Goal: Task Accomplishment & Management: Manage account settings

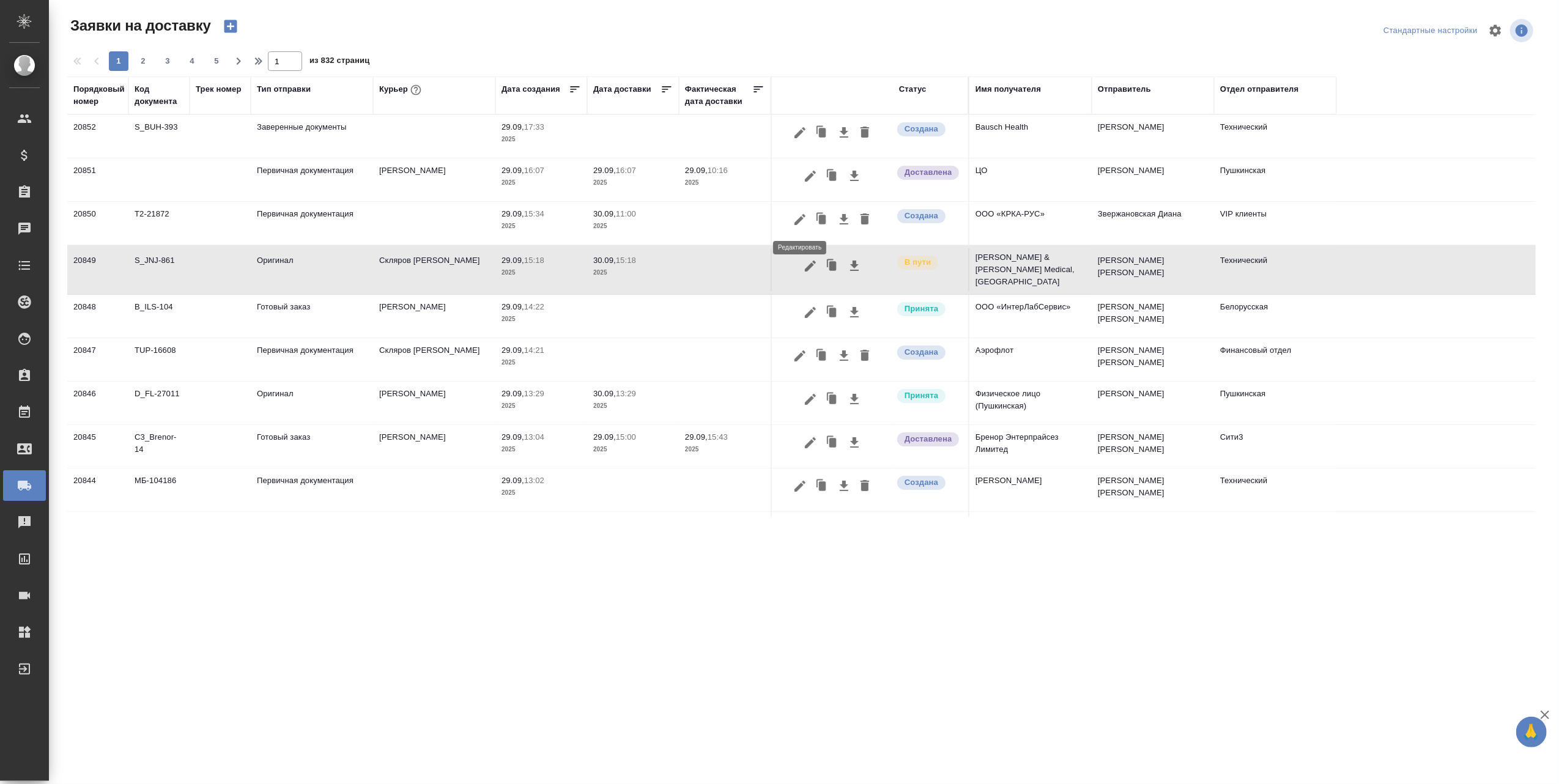
click at [799, 218] on icon "button" at bounding box center [800, 219] width 15 height 15
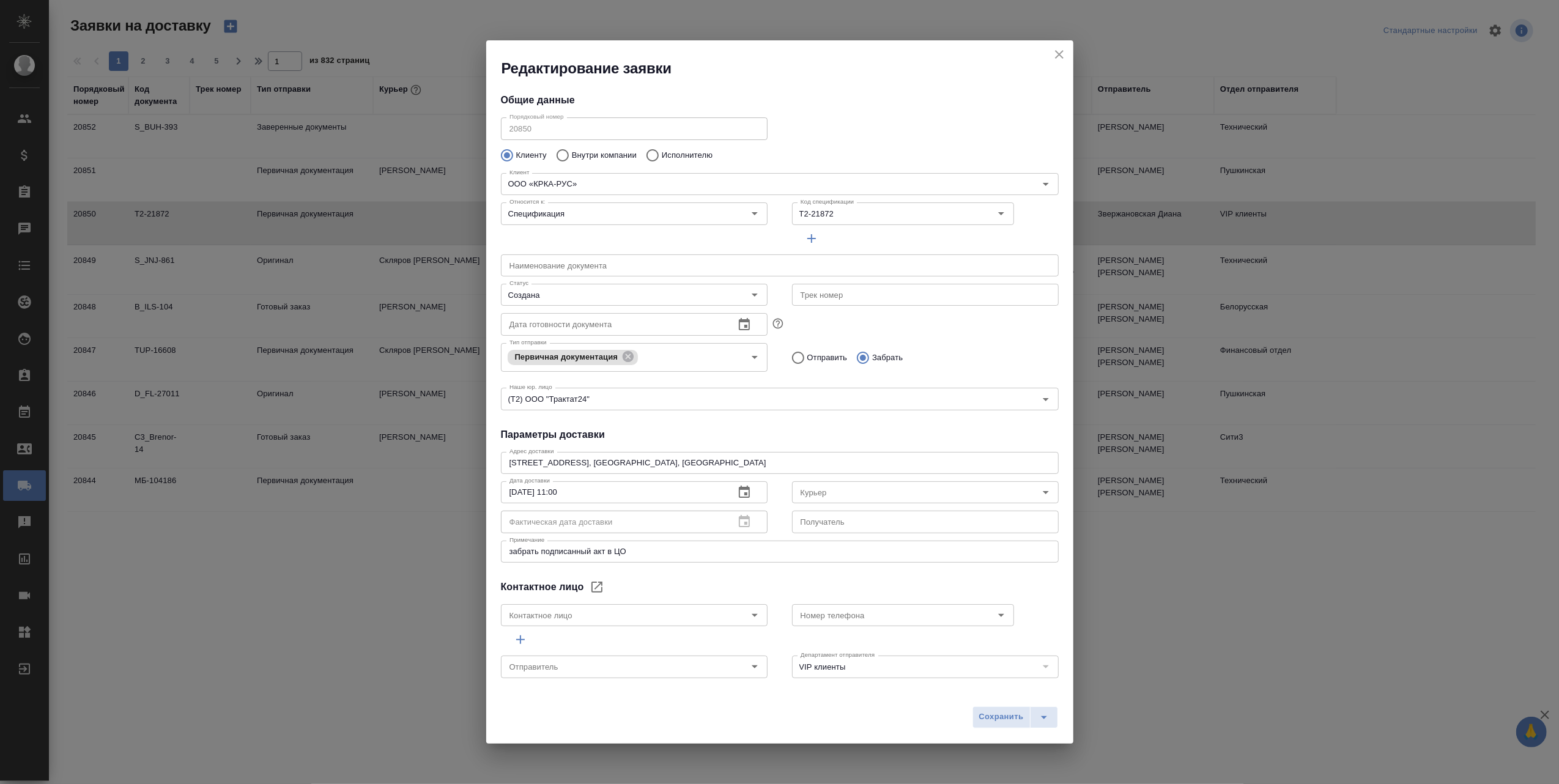
type input "[PERSON_NAME] [PERSON_NAME]"
type input "[PHONE_NUMBER] (доб.461)"
type input "Звержановская Диана"
click at [1043, 492] on icon "Open" at bounding box center [1046, 493] width 6 height 3
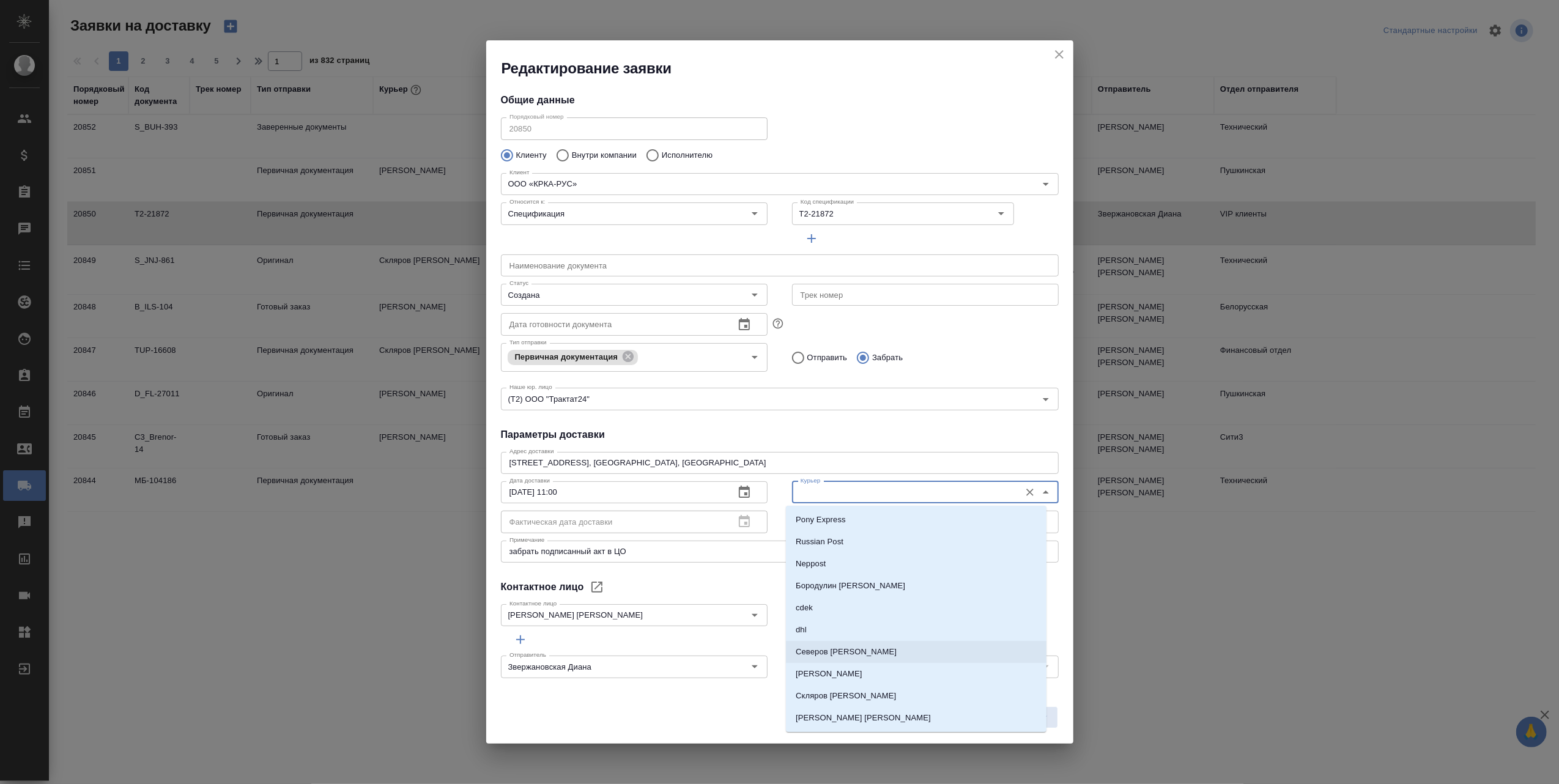
click at [874, 651] on li "Северов [PERSON_NAME]" at bounding box center [916, 652] width 261 height 22
type input "Северов [PERSON_NAME]"
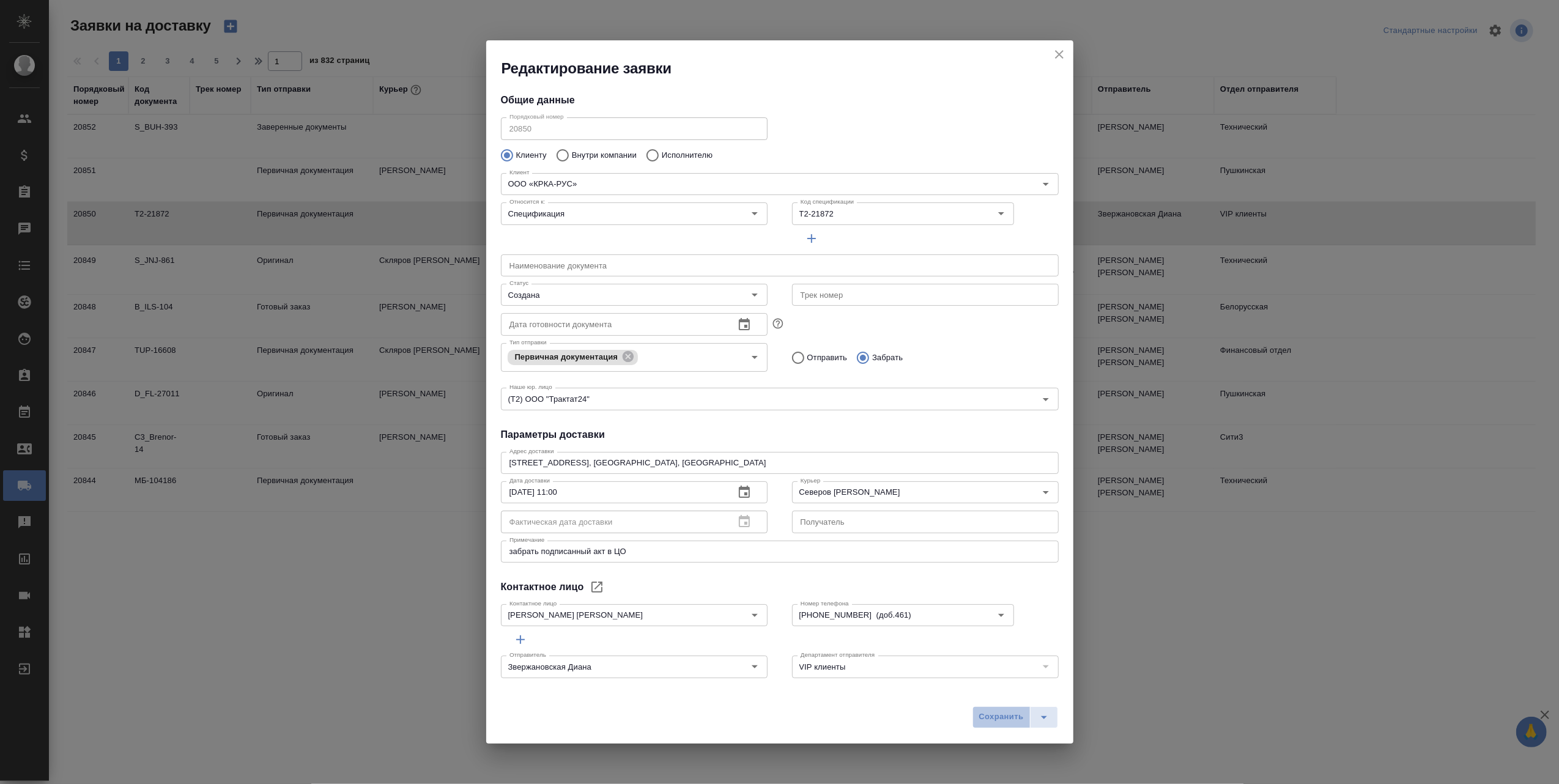
click at [995, 722] on span "Сохранить" at bounding box center [1001, 717] width 45 height 14
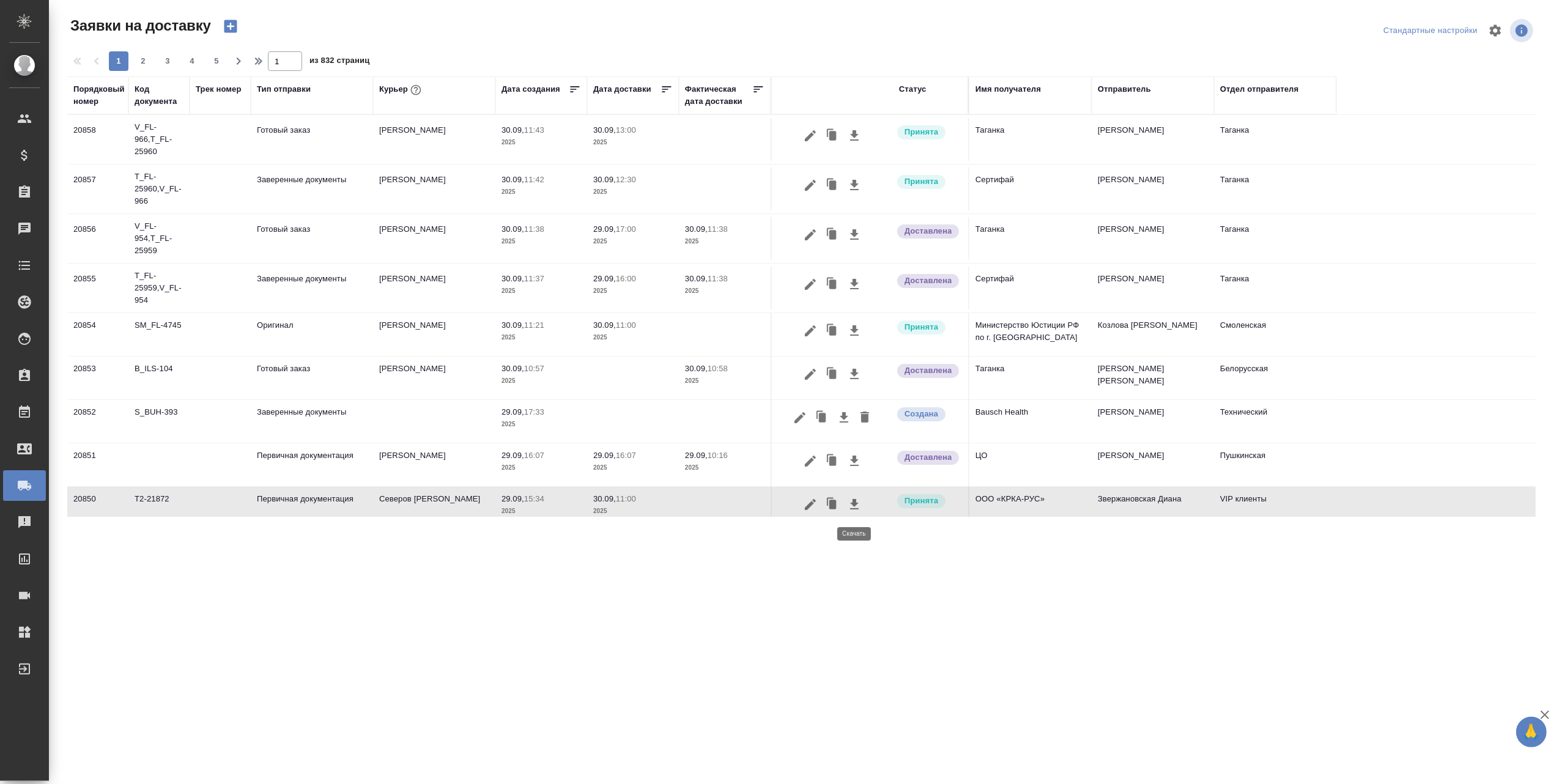
click at [855, 501] on icon "button" at bounding box center [854, 504] width 15 height 15
click at [808, 510] on icon "button" at bounding box center [811, 504] width 15 height 15
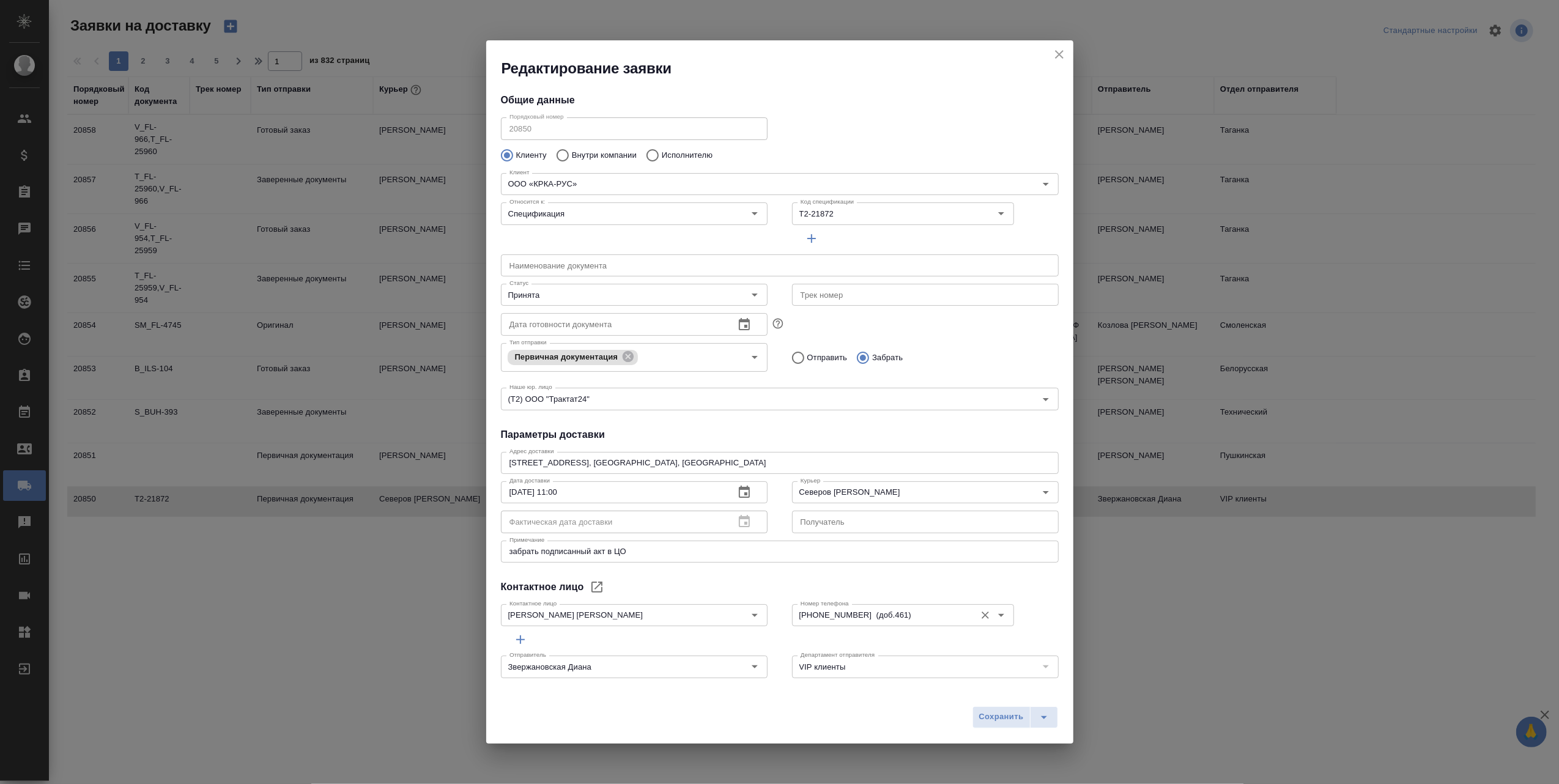
click at [994, 616] on icon "Open" at bounding box center [1001, 615] width 15 height 15
click at [883, 710] on div "Сохранить" at bounding box center [780, 722] width 587 height 44
click at [1059, 57] on icon "close" at bounding box center [1059, 54] width 15 height 15
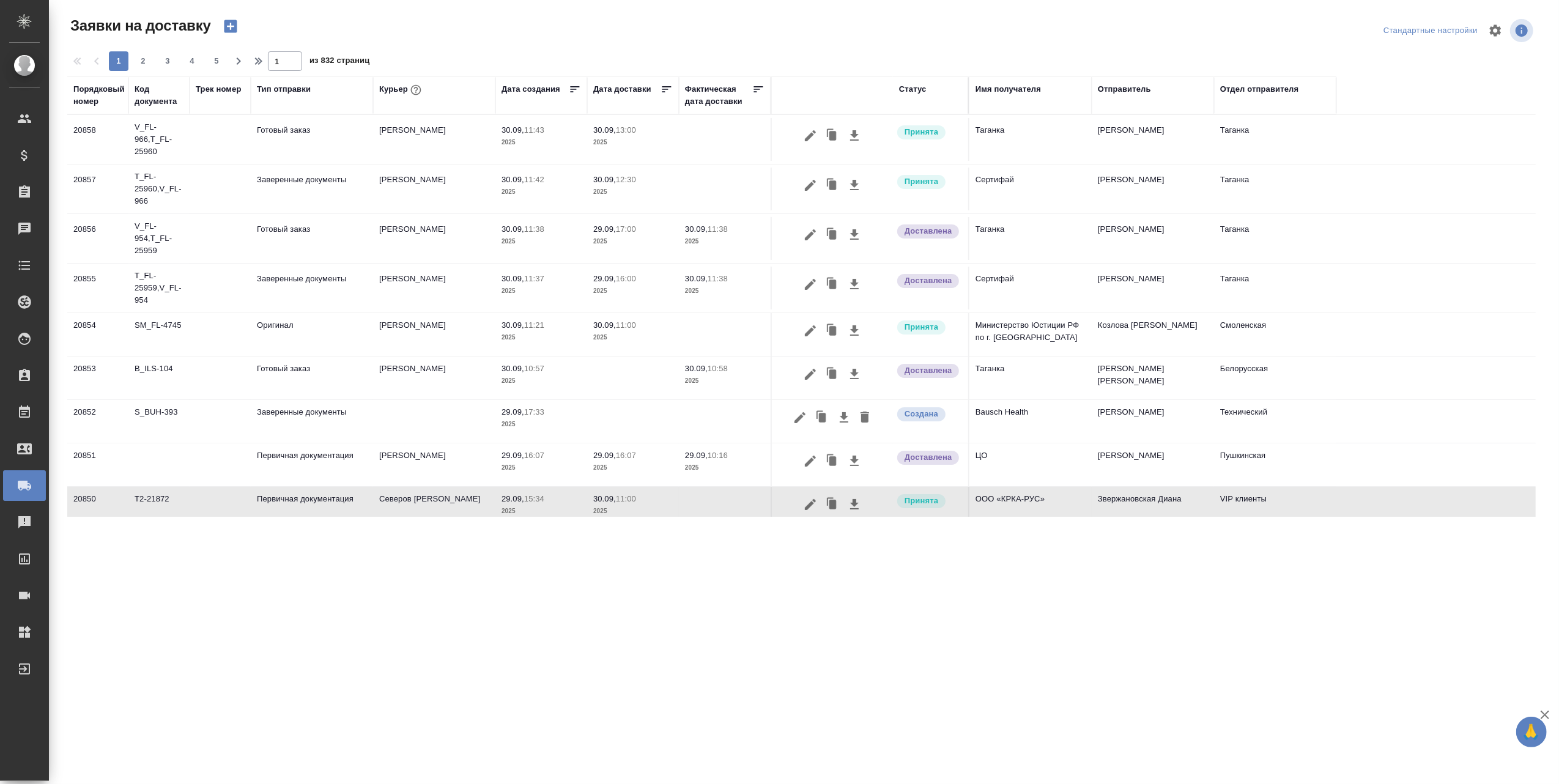
scroll to position [1, 0]
click at [813, 503] on icon "button" at bounding box center [811, 503] width 15 height 15
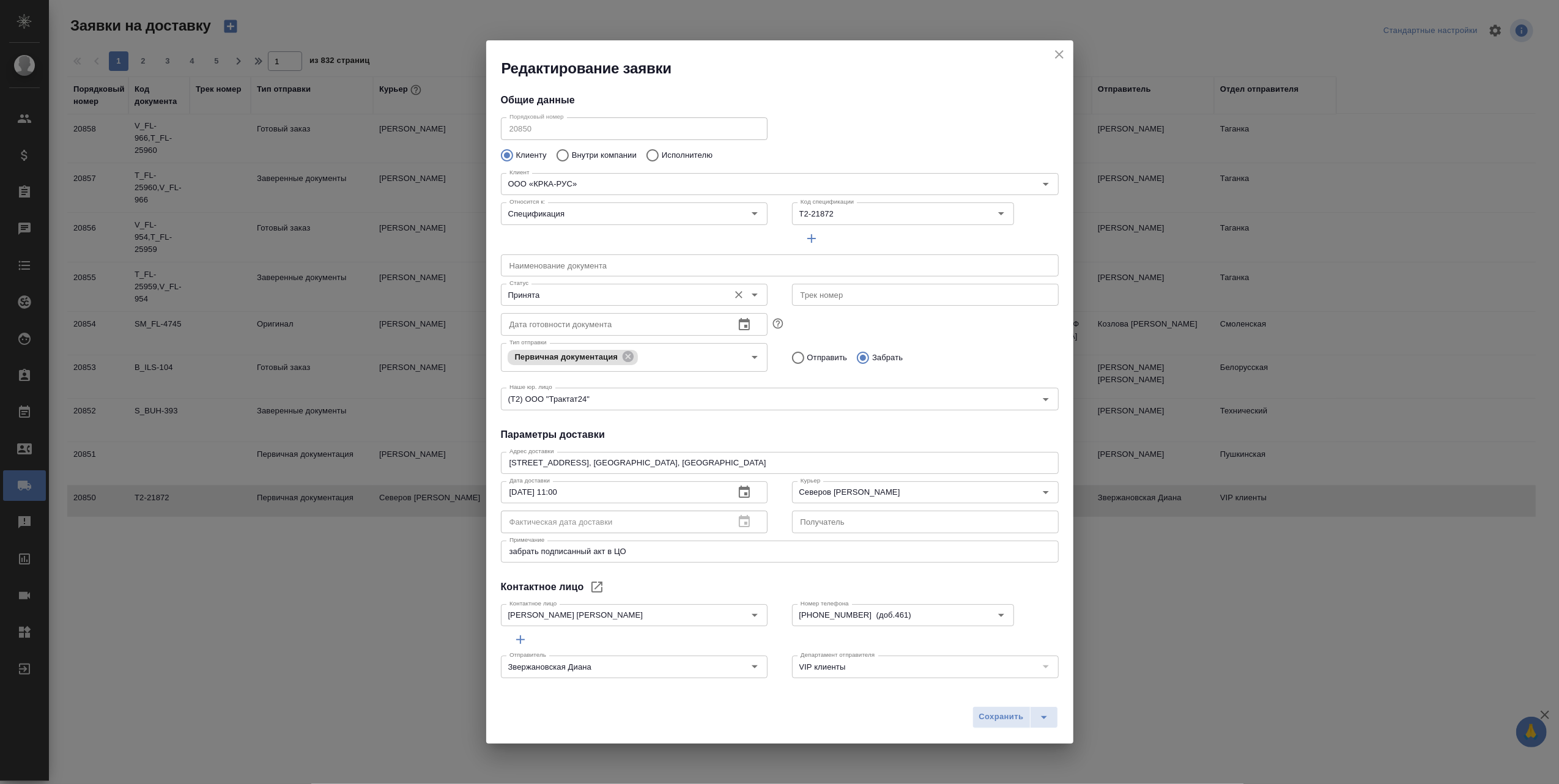
click at [752, 295] on icon "Open" at bounding box center [755, 295] width 6 height 3
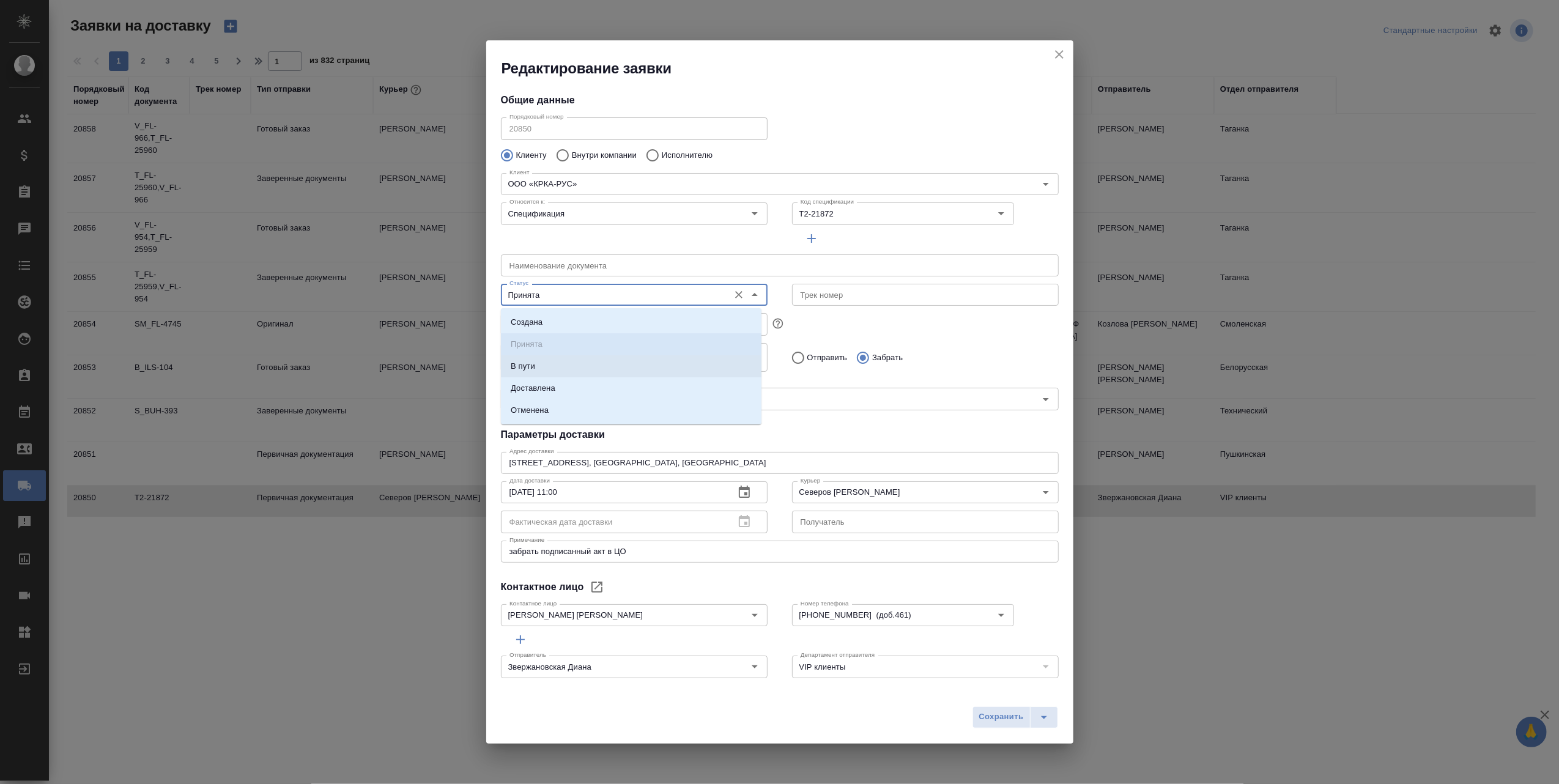
click at [591, 368] on li "В пути" at bounding box center [631, 366] width 261 height 22
type input "В пути"
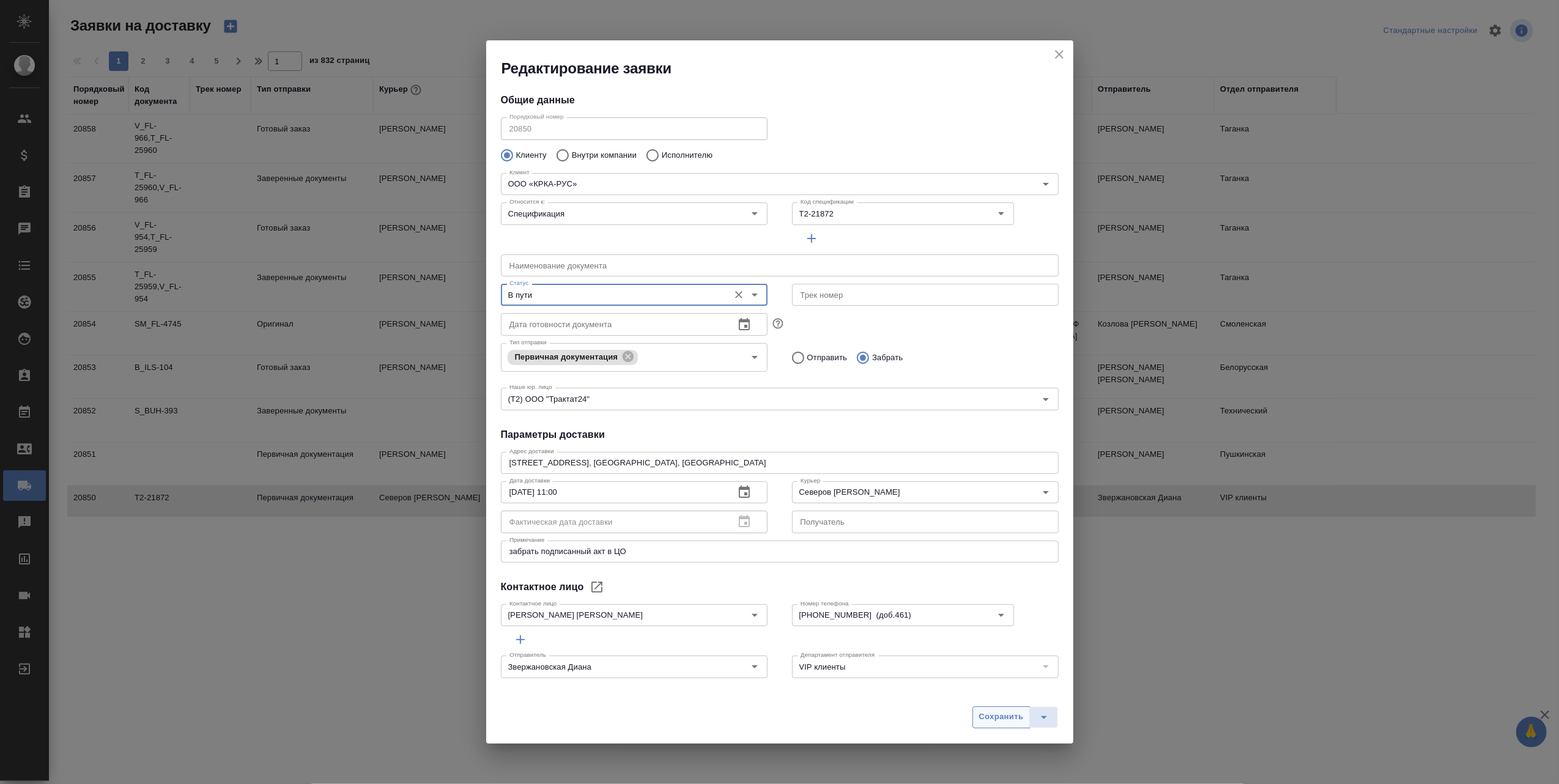
click at [988, 715] on span "Сохранить" at bounding box center [1001, 717] width 45 height 14
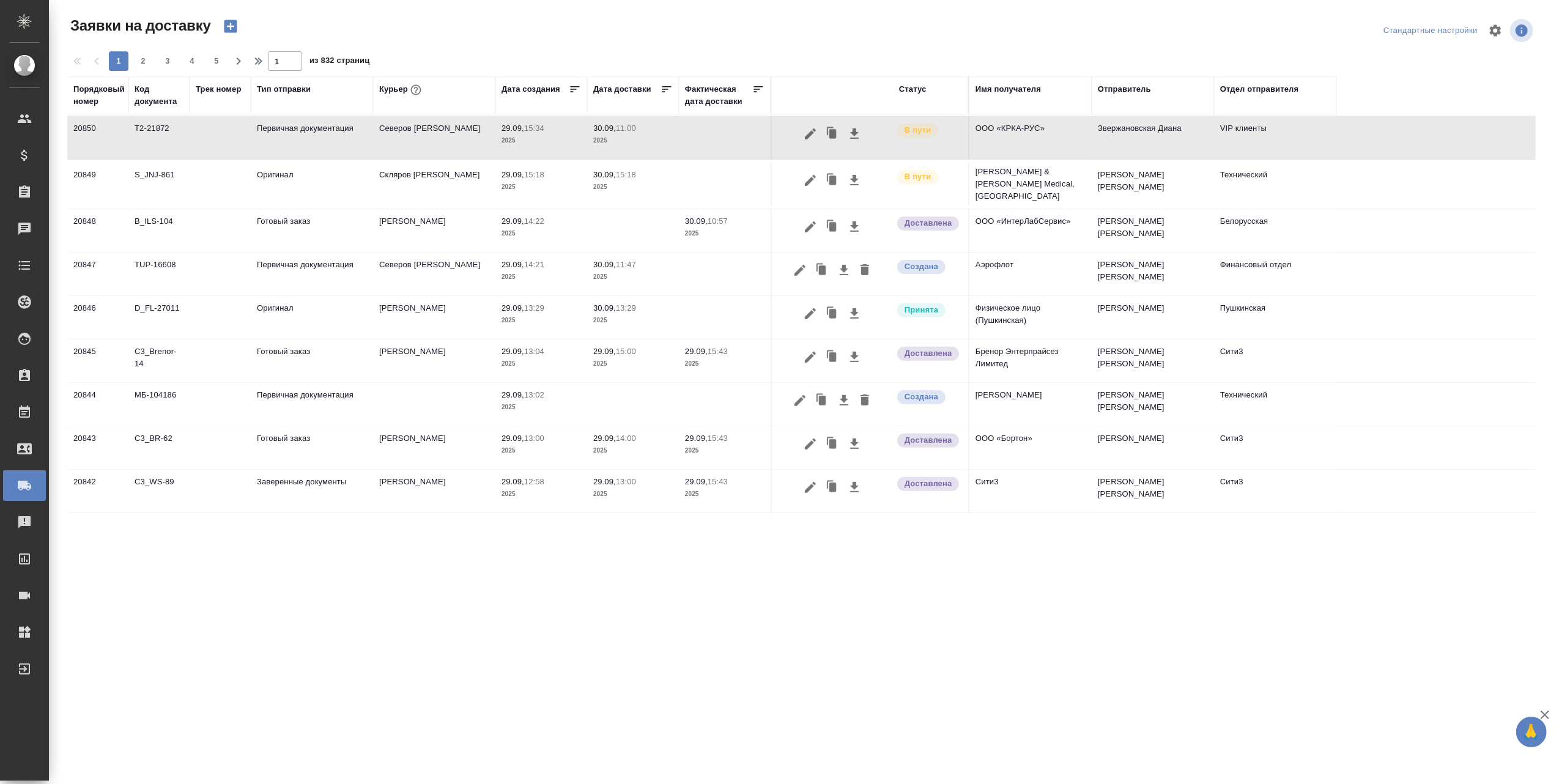
scroll to position [407, 0]
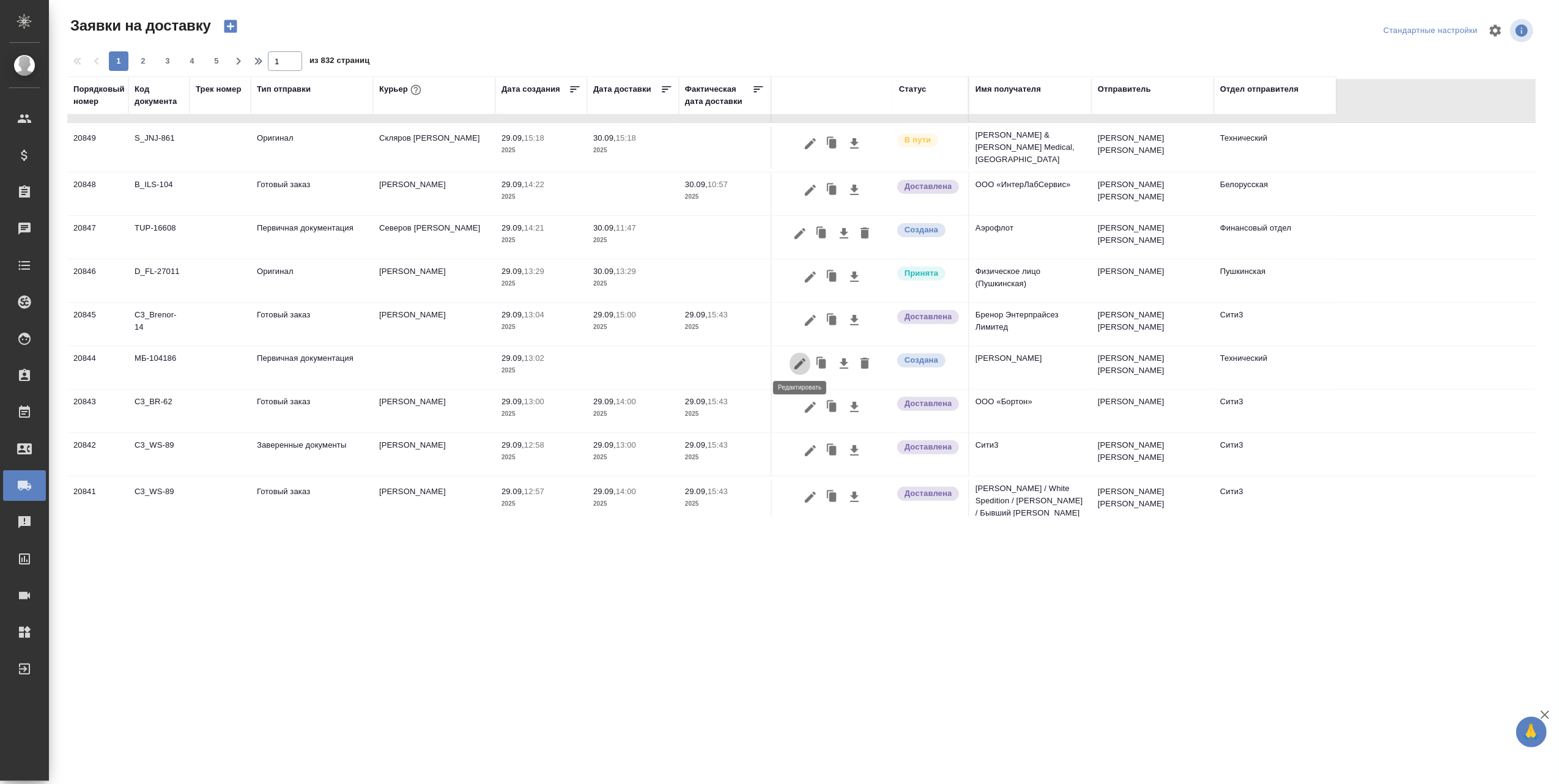
click at [801, 356] on icon "button" at bounding box center [800, 363] width 15 height 15
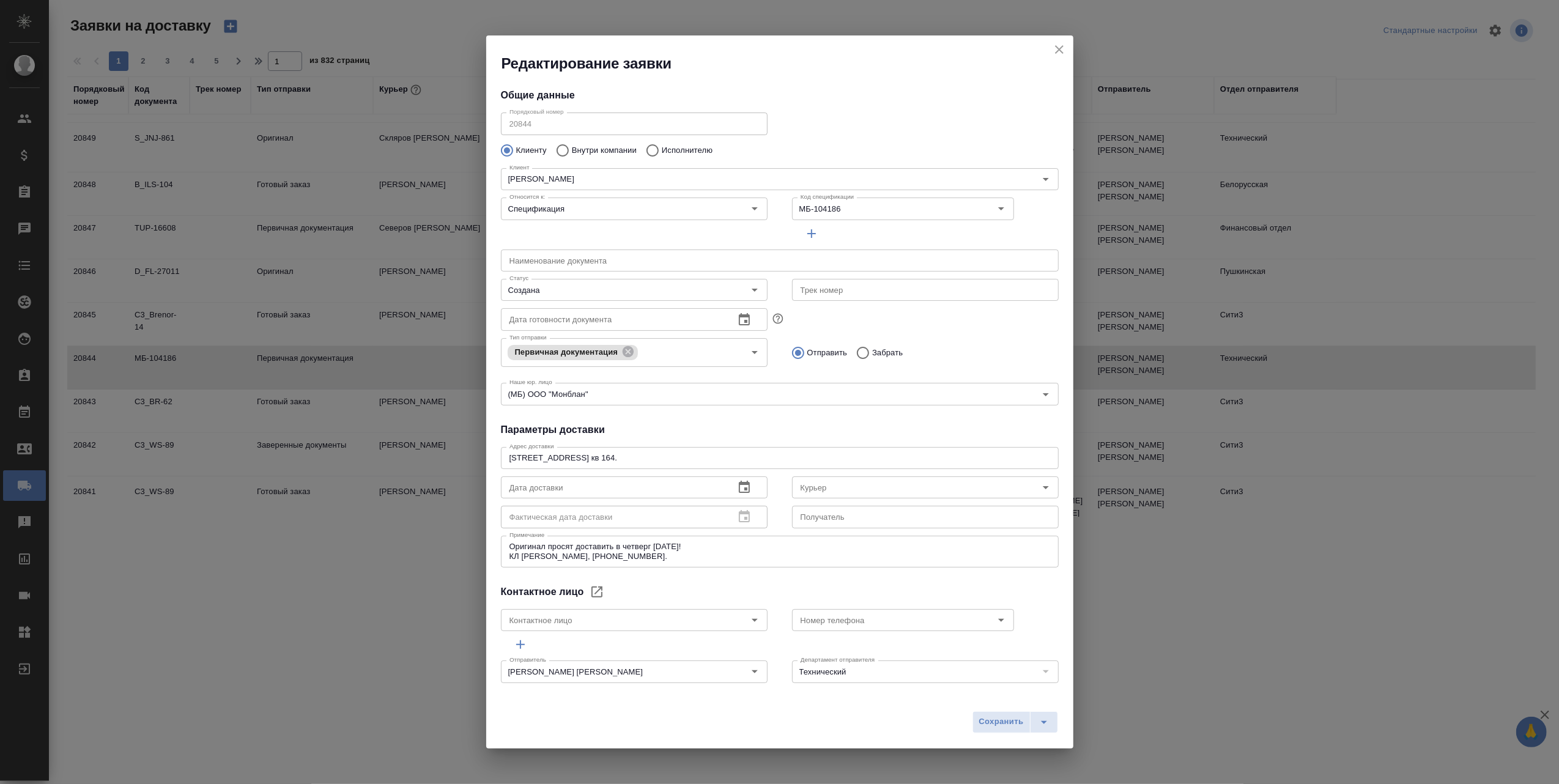
type input "Чихрадзе [PERSON_NAME]"
type input "[PHONE_NUMBER]"
click at [1058, 45] on icon "close" at bounding box center [1059, 49] width 15 height 15
